Goal: Task Accomplishment & Management: Manage account settings

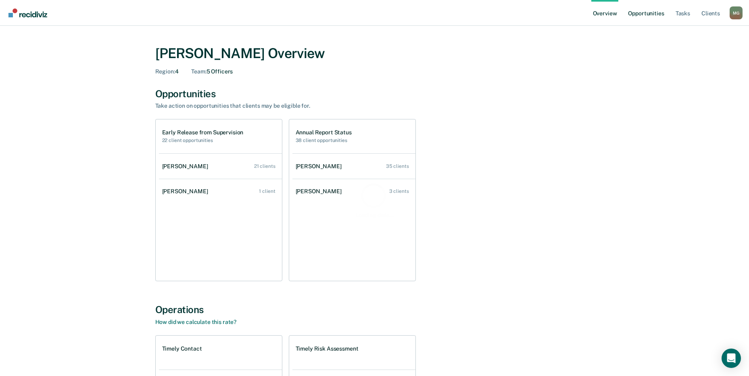
click at [646, 15] on link "Opportunities" at bounding box center [646, 13] width 39 height 26
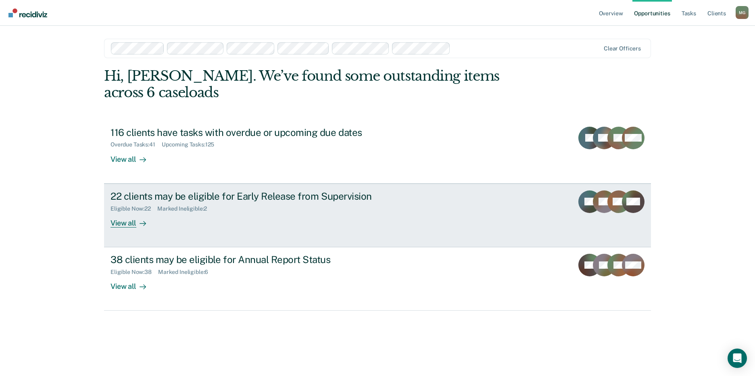
click at [169, 190] on div "22 clients may be eligible for Early Release from Supervision" at bounding box center [252, 196] width 283 height 12
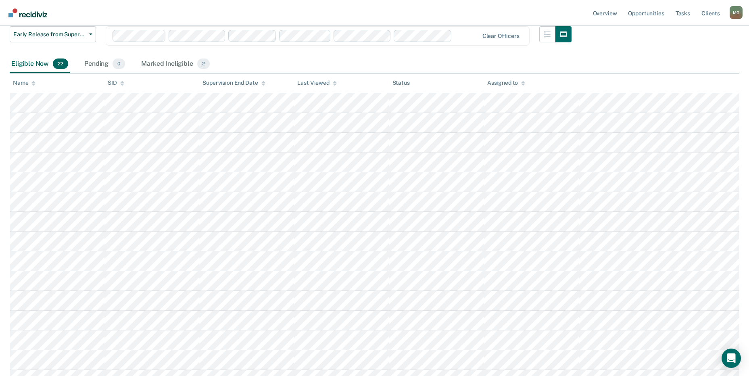
scroll to position [121, 0]
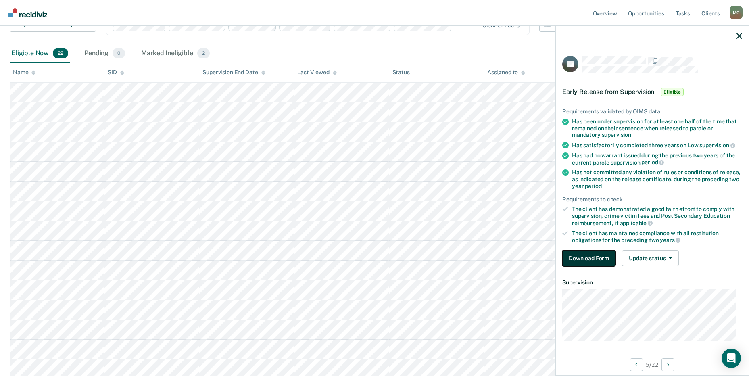
click at [592, 258] on button "Download Form" at bounding box center [589, 258] width 53 height 16
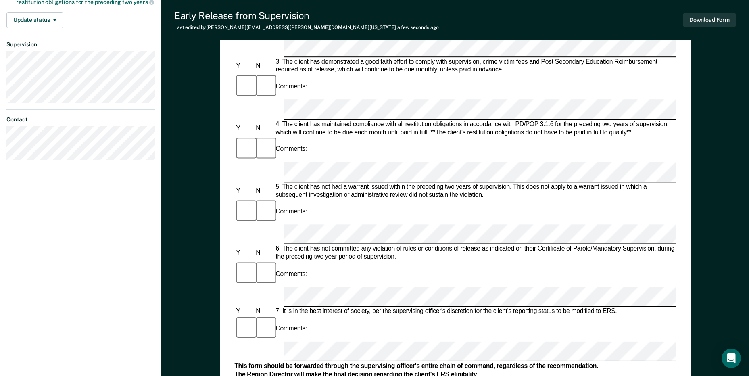
scroll to position [242, 0]
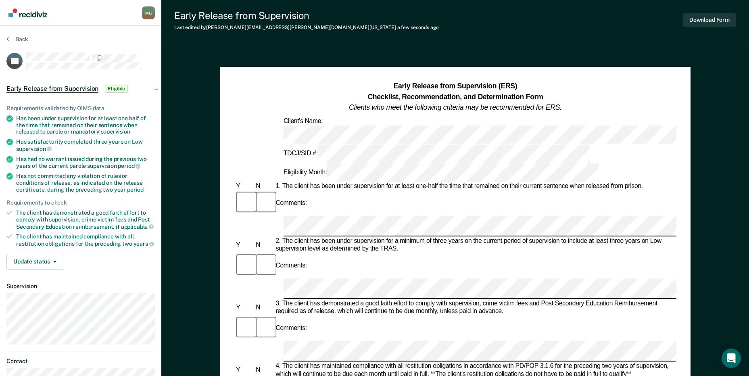
scroll to position [40, 0]
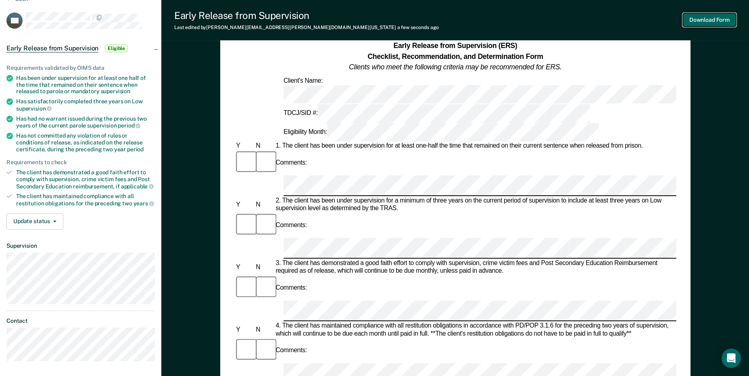
click at [717, 19] on button "Download Form" at bounding box center [709, 19] width 53 height 13
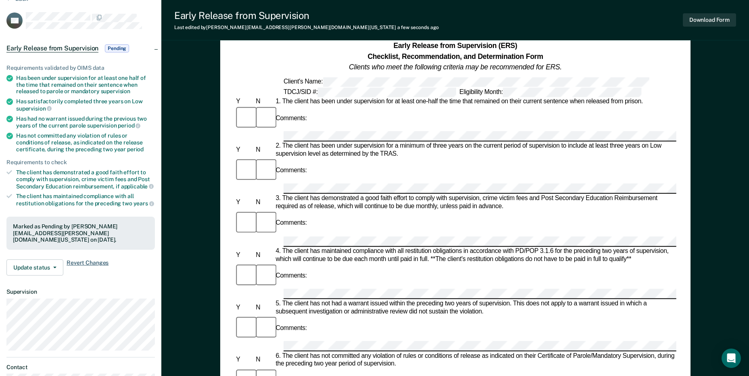
click at [88, 261] on span "Revert Changes" at bounding box center [88, 267] width 42 height 16
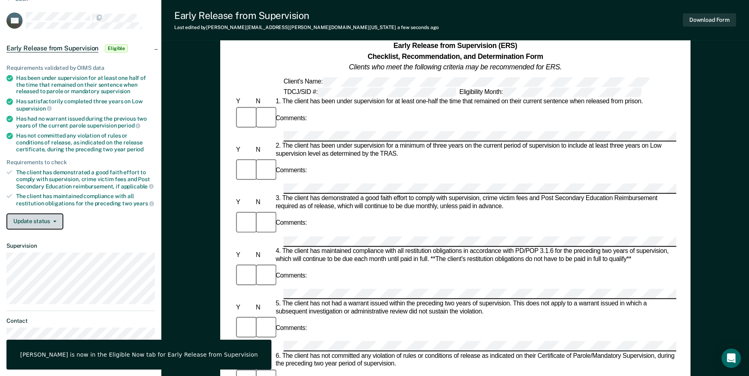
click at [55, 222] on button "Update status" at bounding box center [34, 221] width 57 height 16
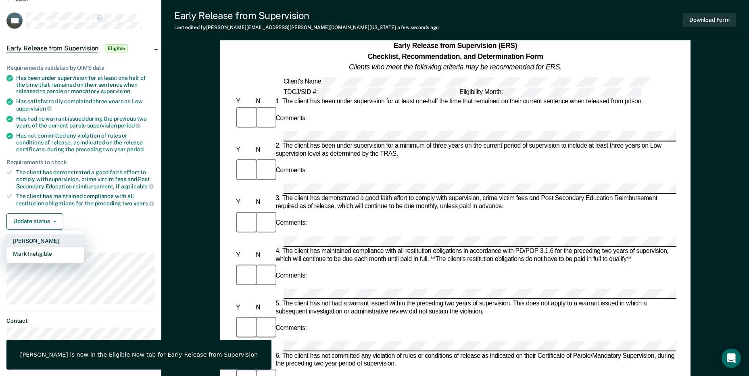
click at [61, 240] on button "Mark Pending" at bounding box center [45, 240] width 78 height 13
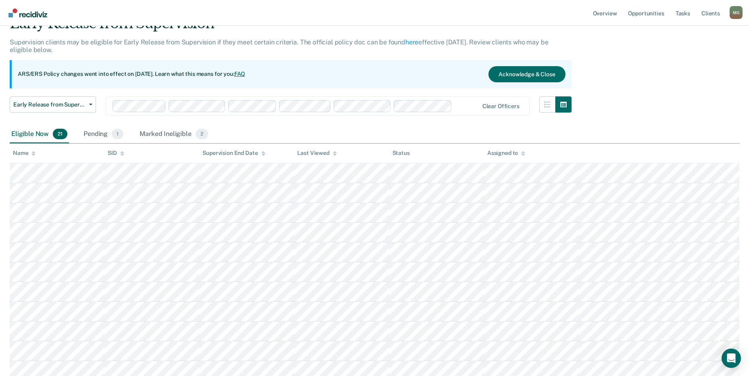
scroll to position [121, 0]
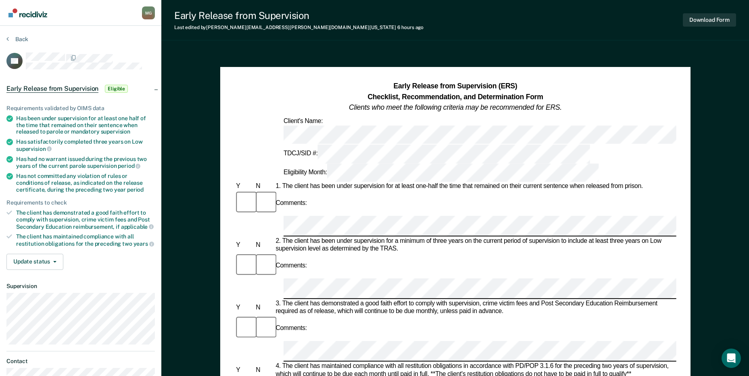
click at [749, 165] on html "Looks like you’re using Internet Explorer 11. For faster loading and a better e…" at bounding box center [374, 188] width 749 height 376
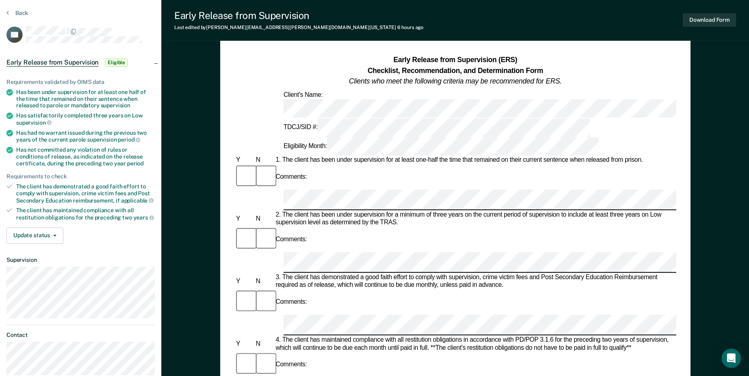
scroll to position [40, 0]
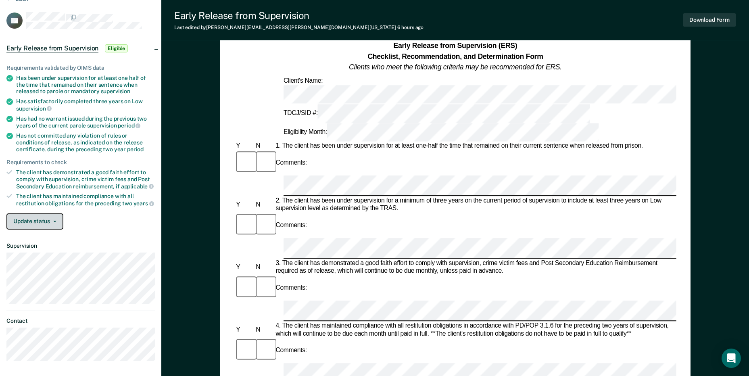
click at [56, 226] on button "Update status" at bounding box center [34, 221] width 57 height 16
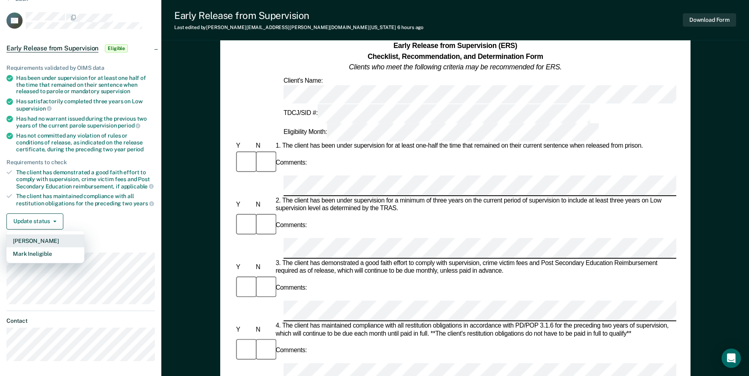
click at [61, 242] on button "Mark Pending" at bounding box center [45, 240] width 78 height 13
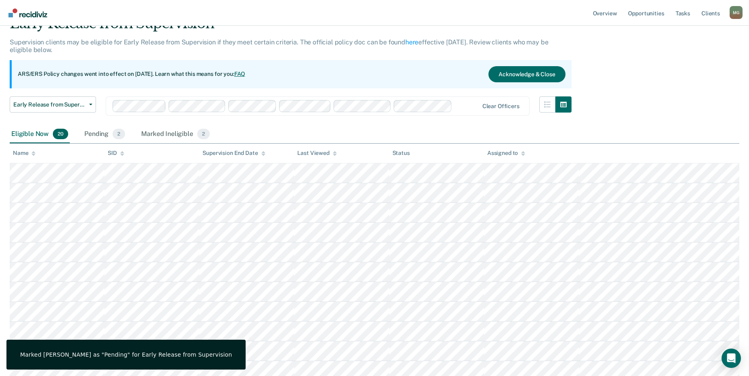
scroll to position [121, 0]
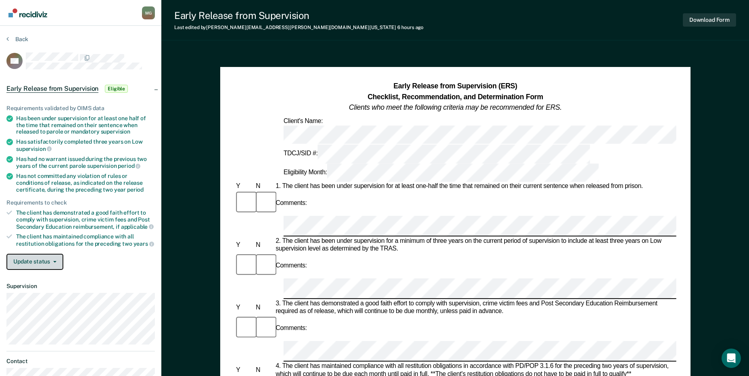
click at [52, 262] on button "Update status" at bounding box center [34, 262] width 57 height 16
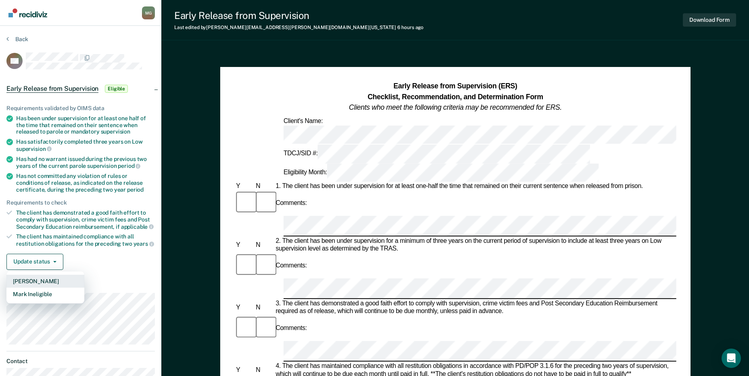
click at [46, 282] on button "Mark Pending" at bounding box center [45, 281] width 78 height 13
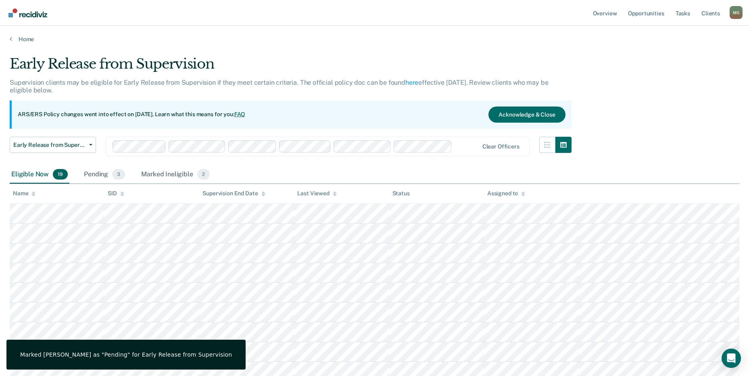
scroll to position [121, 0]
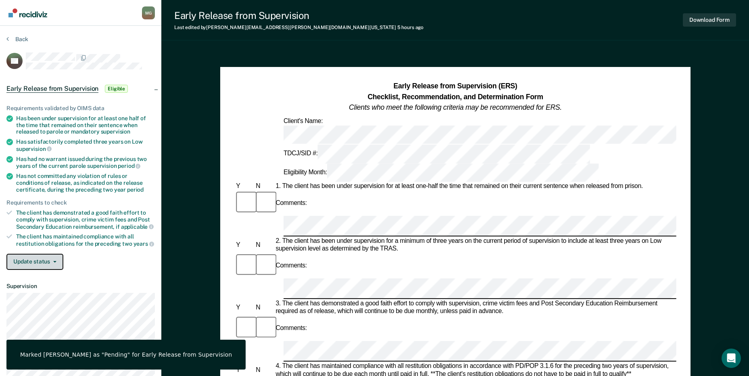
click at [61, 263] on button "Update status" at bounding box center [34, 262] width 57 height 16
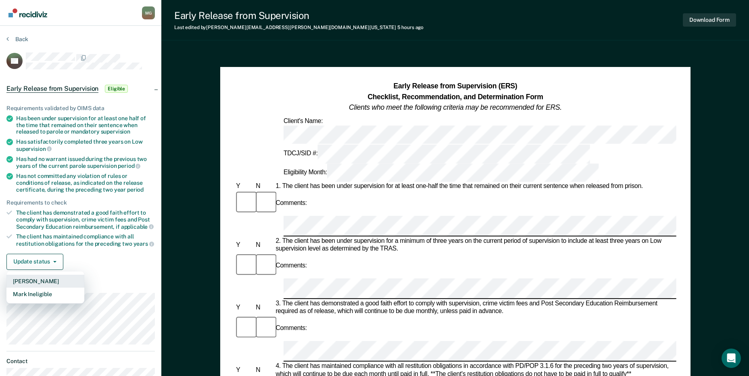
click at [65, 277] on button "Mark Pending" at bounding box center [45, 281] width 78 height 13
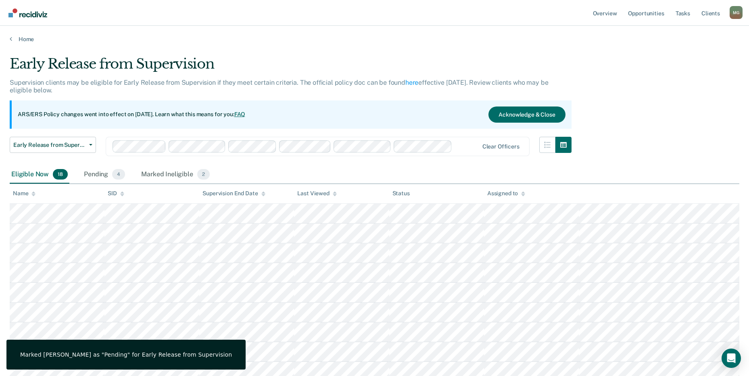
scroll to position [121, 0]
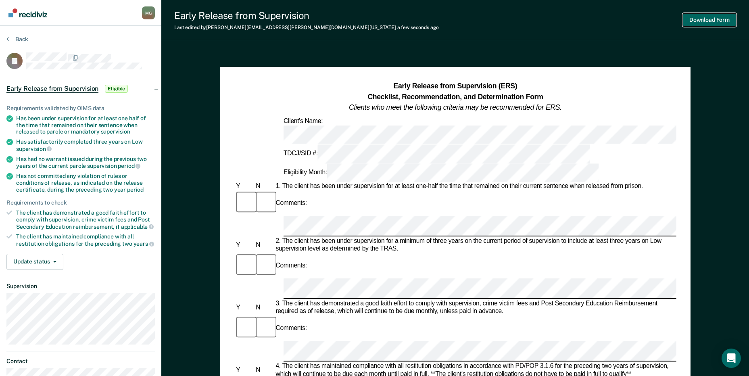
click at [723, 20] on button "Download Form" at bounding box center [709, 19] width 53 height 13
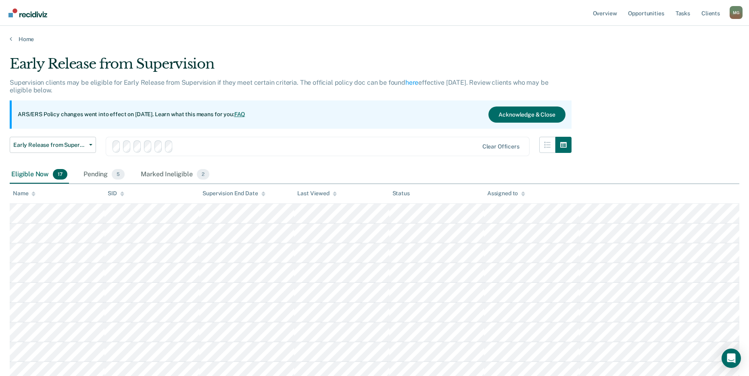
scroll to position [121, 0]
